Goal: Transaction & Acquisition: Purchase product/service

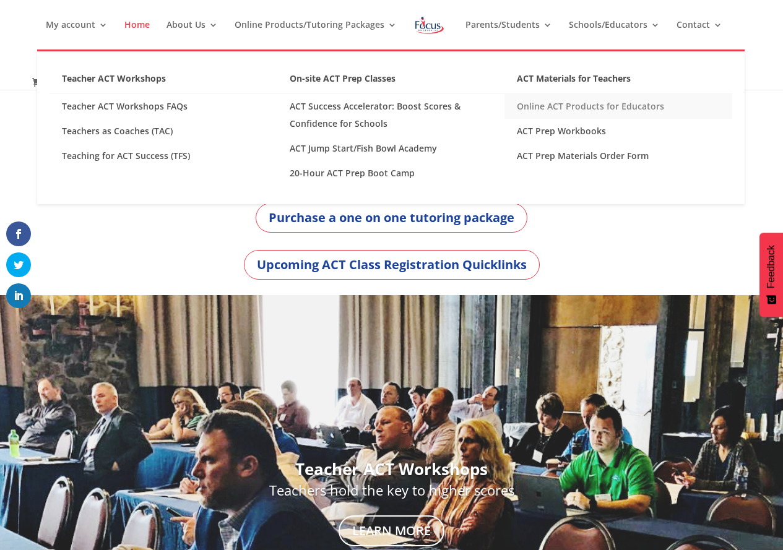
click at [560, 105] on link "Online ACT Products for Educators" at bounding box center [618, 106] width 228 height 25
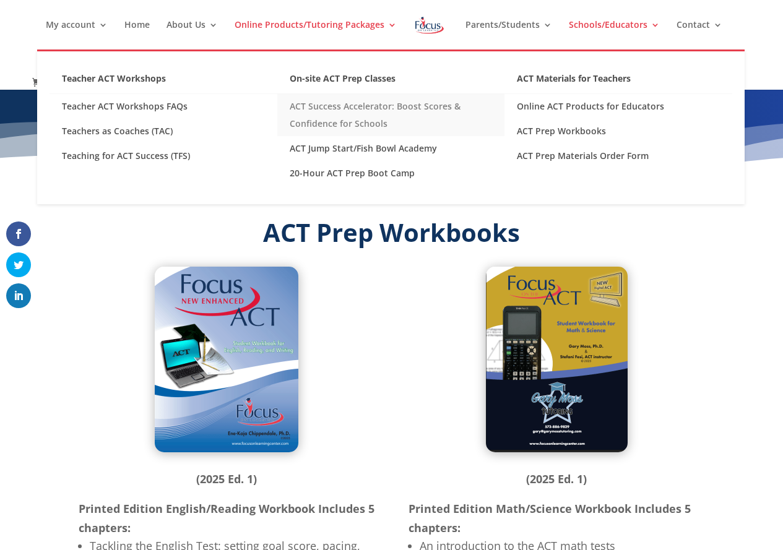
click at [407, 106] on link "ACT Success Accelerator: Boost Scores & Confidence for Schools" at bounding box center [391, 115] width 228 height 42
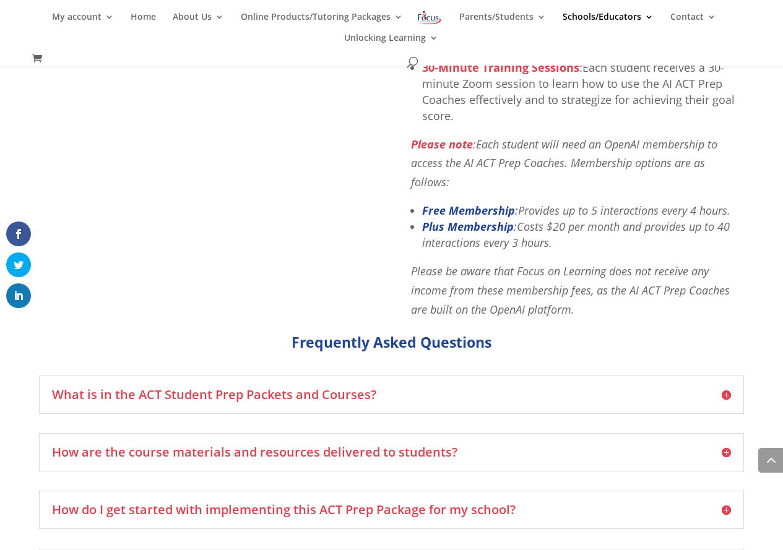
scroll to position [842, 0]
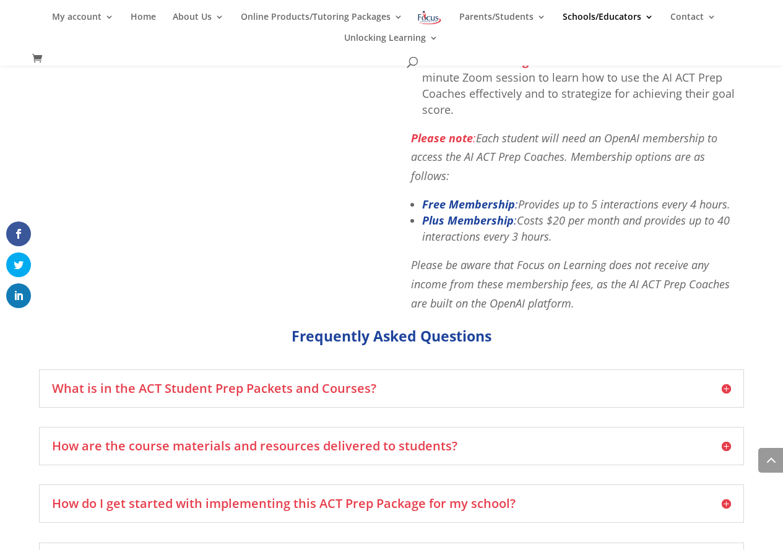
click at [348, 383] on h5 "What is in the ACT Student Prep Packets and Courses?" at bounding box center [391, 389] width 679 height 12
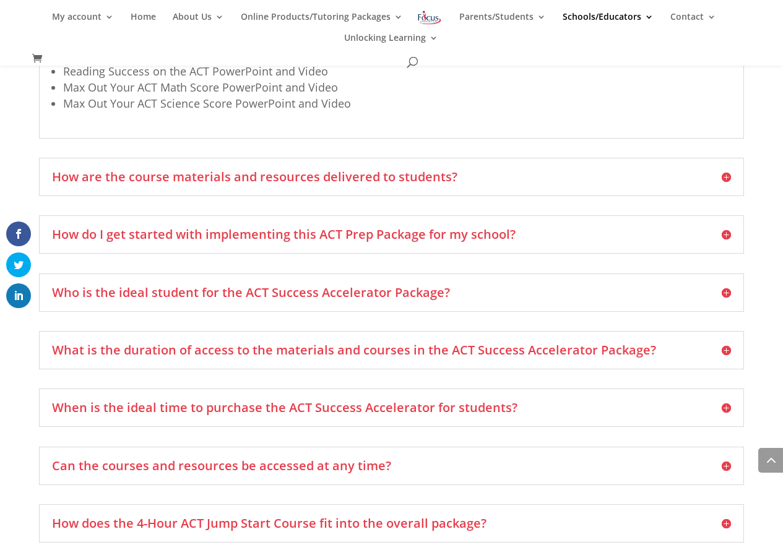
scroll to position [1585, 0]
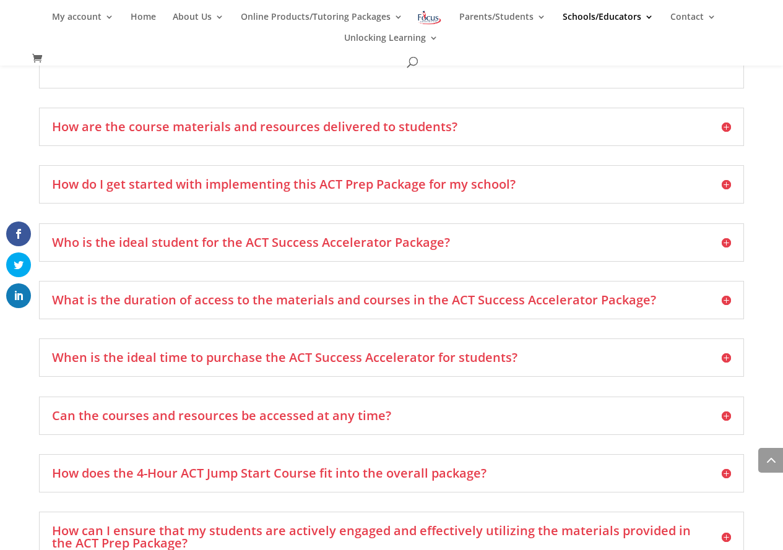
click at [243, 236] on h5 "Who is the ideal student for the ACT Success Accelerator Package?" at bounding box center [391, 242] width 679 height 12
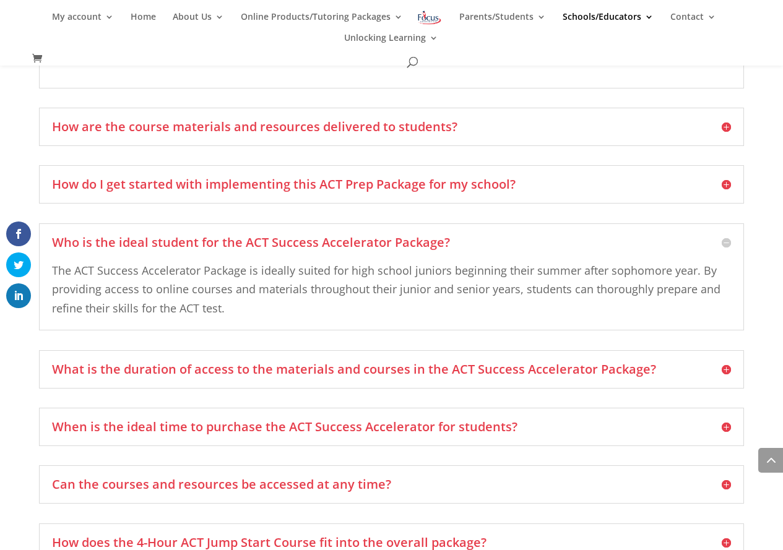
click at [291, 363] on h5 "What is the duration of access to the materials and courses in the ACT Success …" at bounding box center [391, 369] width 679 height 12
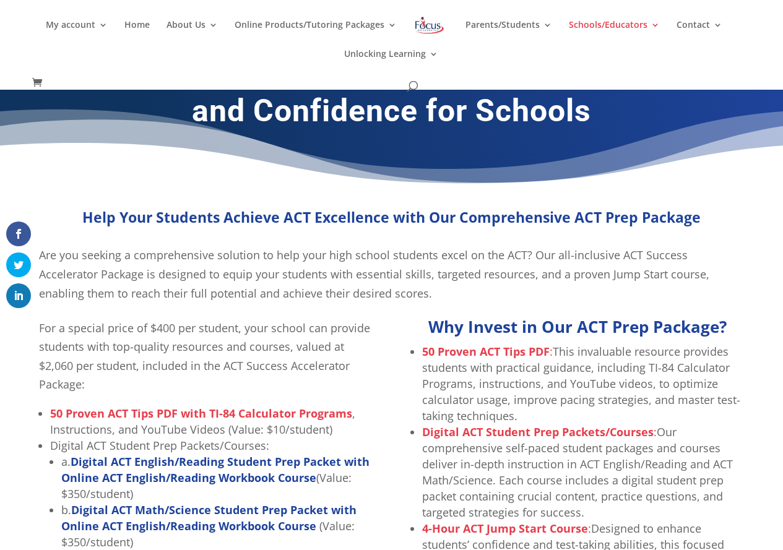
scroll to position [0, 0]
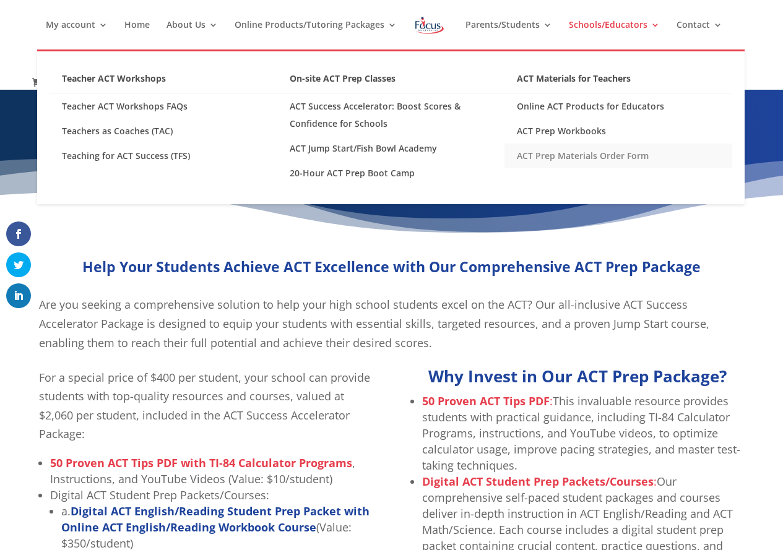
click at [553, 154] on link "ACT Prep Materials Order Form" at bounding box center [618, 156] width 228 height 25
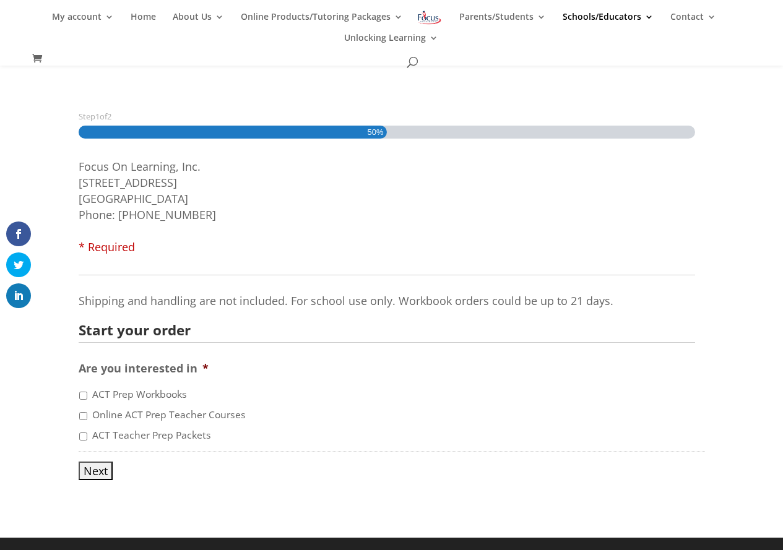
scroll to position [109, 0]
click at [82, 438] on input "ACT Teacher Prep Packets" at bounding box center [83, 437] width 8 height 8
checkbox input "true"
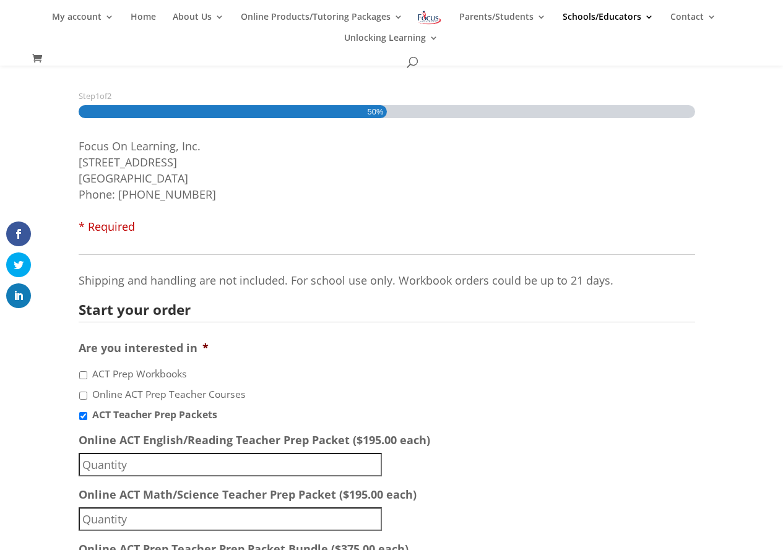
scroll to position [128, 0]
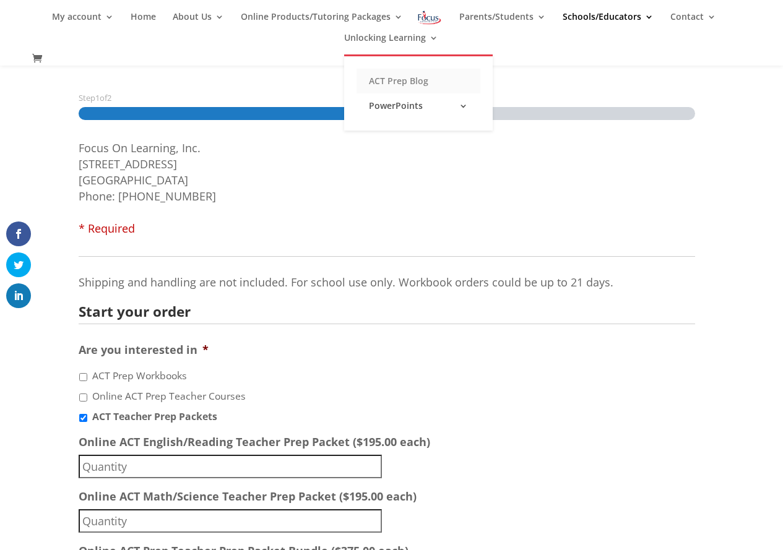
click at [415, 82] on link "ACT Prep Blog" at bounding box center [419, 81] width 124 height 25
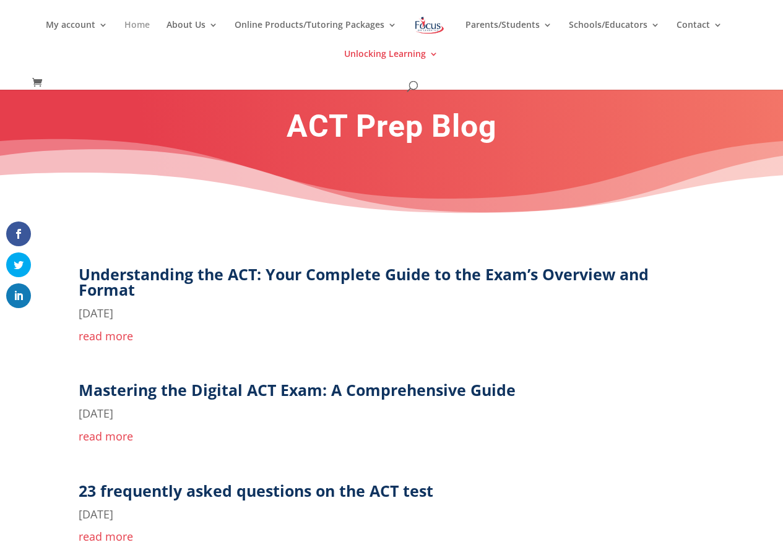
click at [135, 21] on link "Home" at bounding box center [136, 34] width 25 height 29
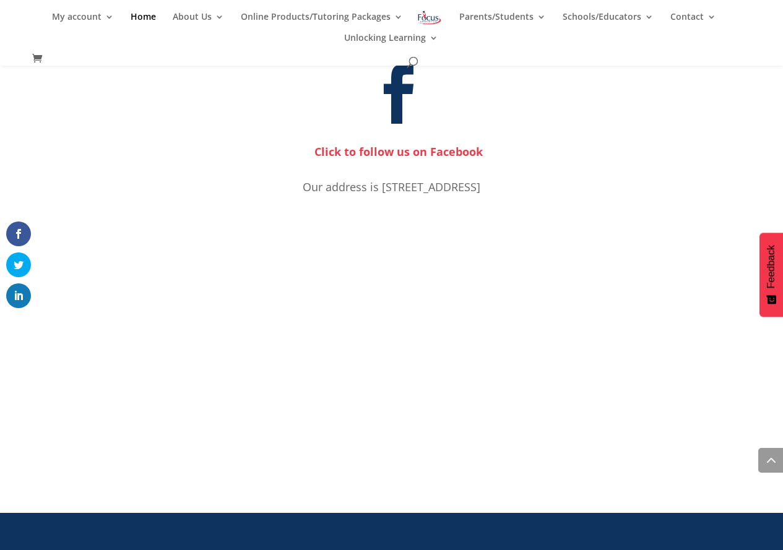
scroll to position [887, 0]
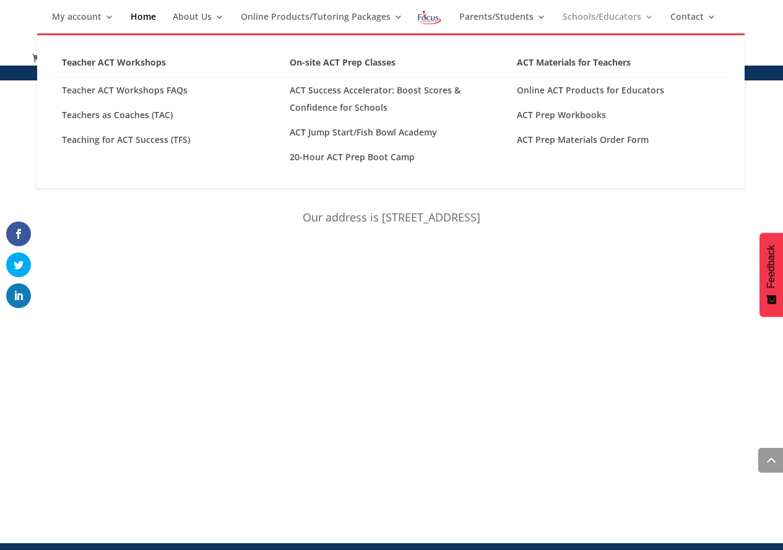
click at [576, 18] on link "Schools/Educators" at bounding box center [608, 22] width 91 height 21
click at [131, 93] on link "Teacher ACT Workshops FAQs" at bounding box center [164, 90] width 228 height 25
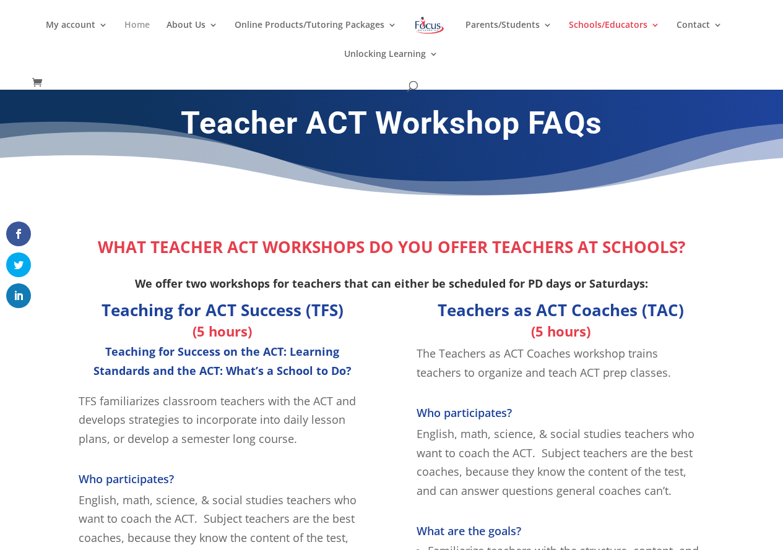
click at [150, 25] on link "Home" at bounding box center [136, 34] width 25 height 29
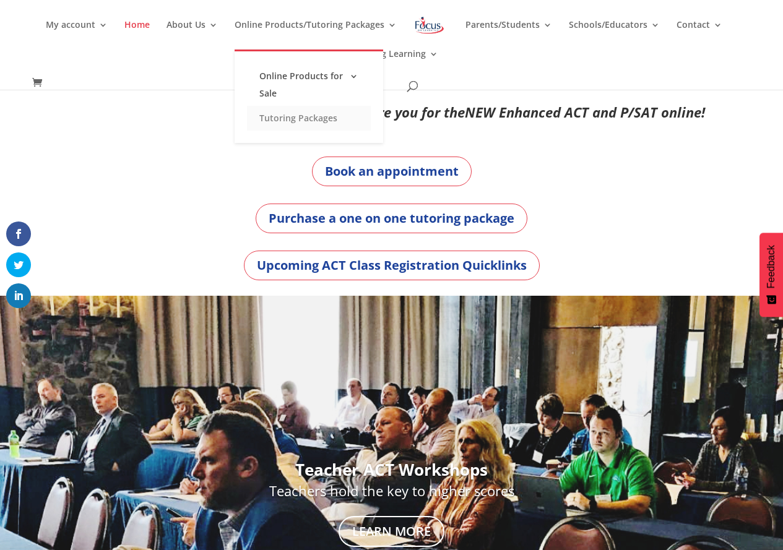
click at [282, 118] on link "Tutoring Packages" at bounding box center [309, 118] width 124 height 25
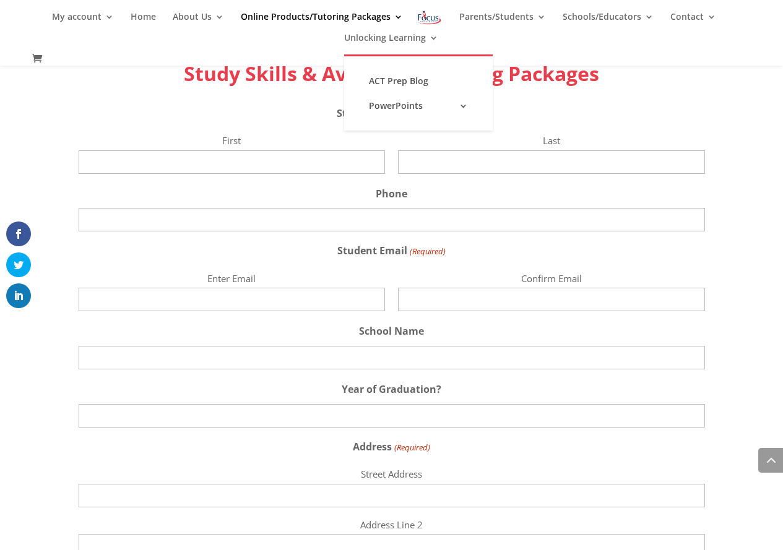
scroll to position [1634, 0]
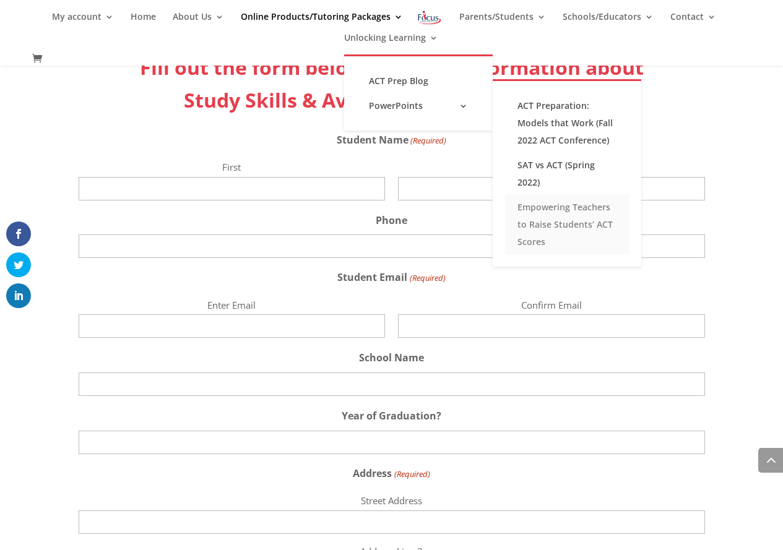
click at [546, 209] on link "Empowering Teachers to Raise Students’ ACT Scores" at bounding box center [567, 224] width 124 height 59
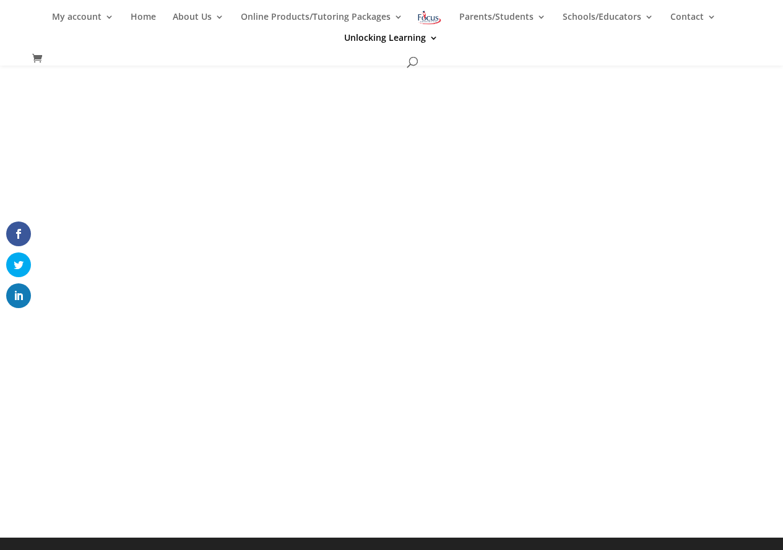
scroll to position [93, 0]
